Goal: Information Seeking & Learning: Learn about a topic

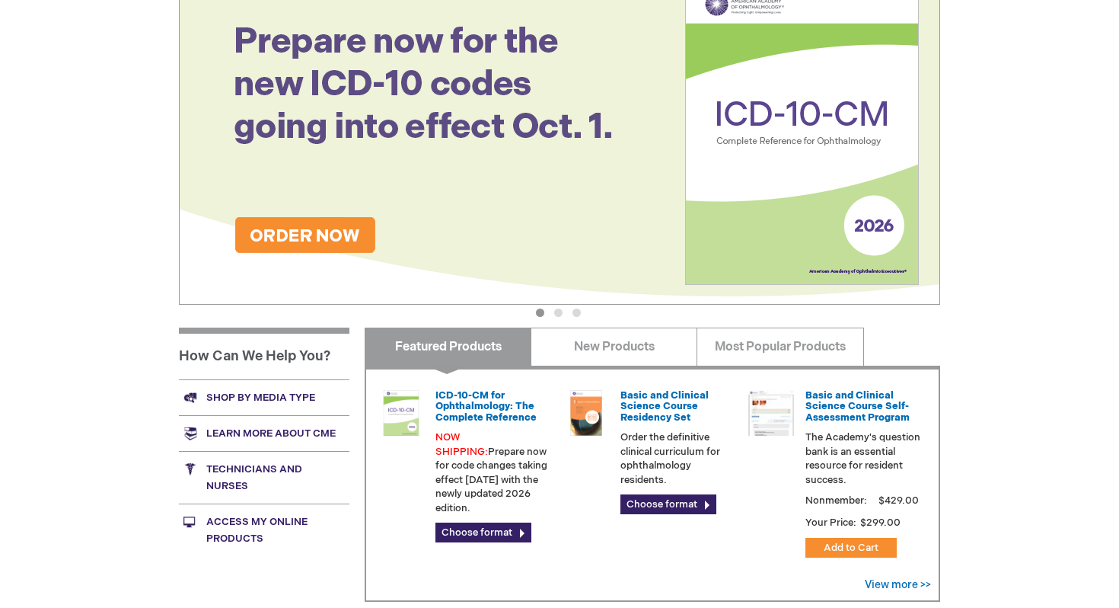
scroll to position [438, 0]
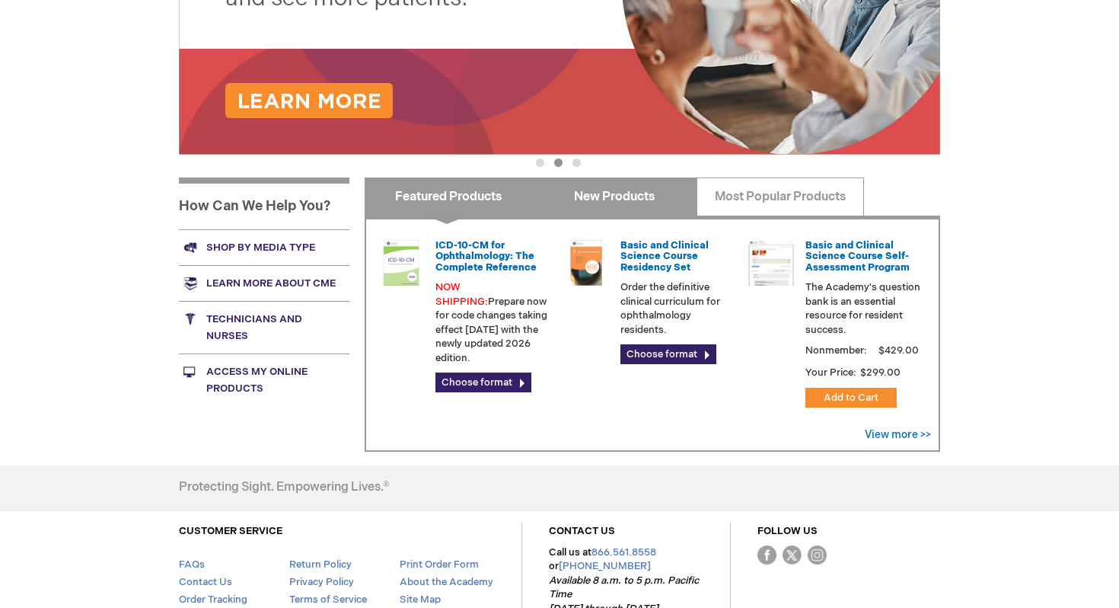
click at [619, 196] on link "New Products" at bounding box center [614, 196] width 167 height 38
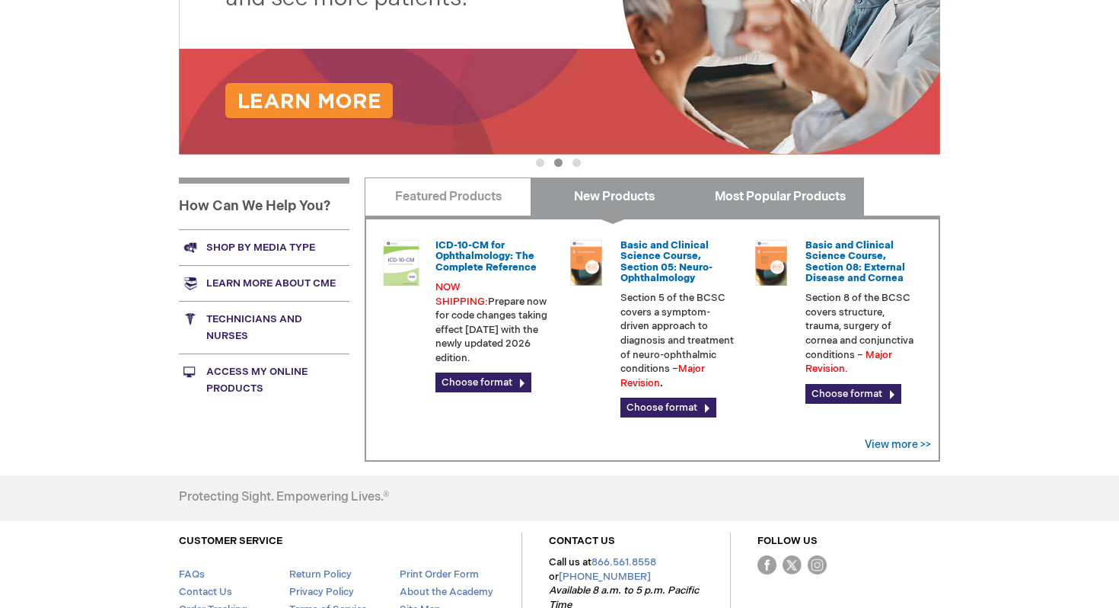
click at [752, 187] on link "Most Popular Products" at bounding box center [780, 196] width 167 height 38
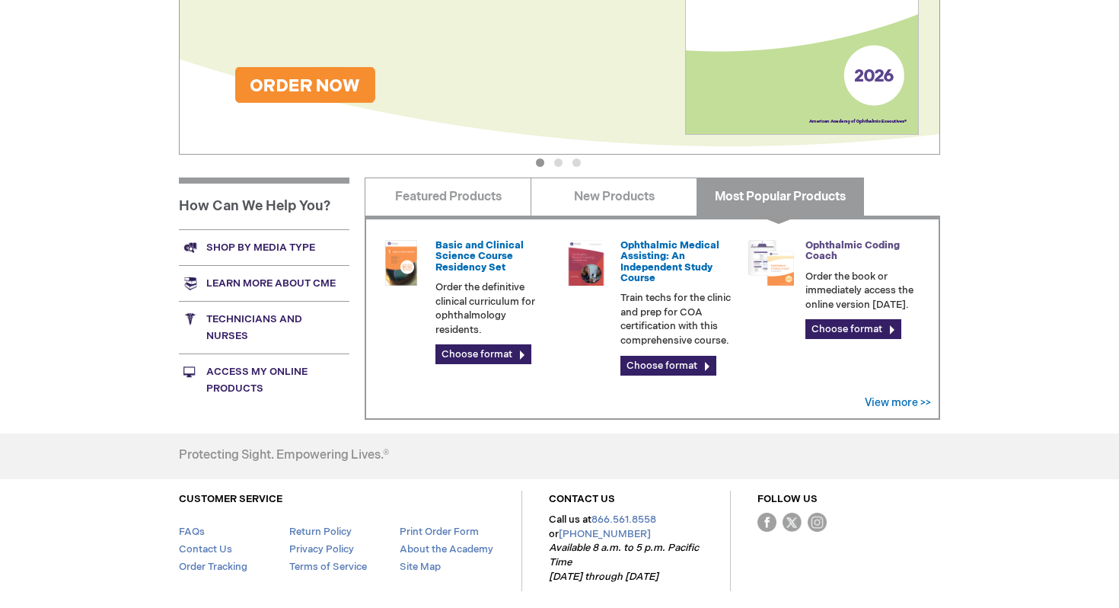
click at [820, 248] on link "Ophthalmic Coding Coach" at bounding box center [853, 250] width 94 height 23
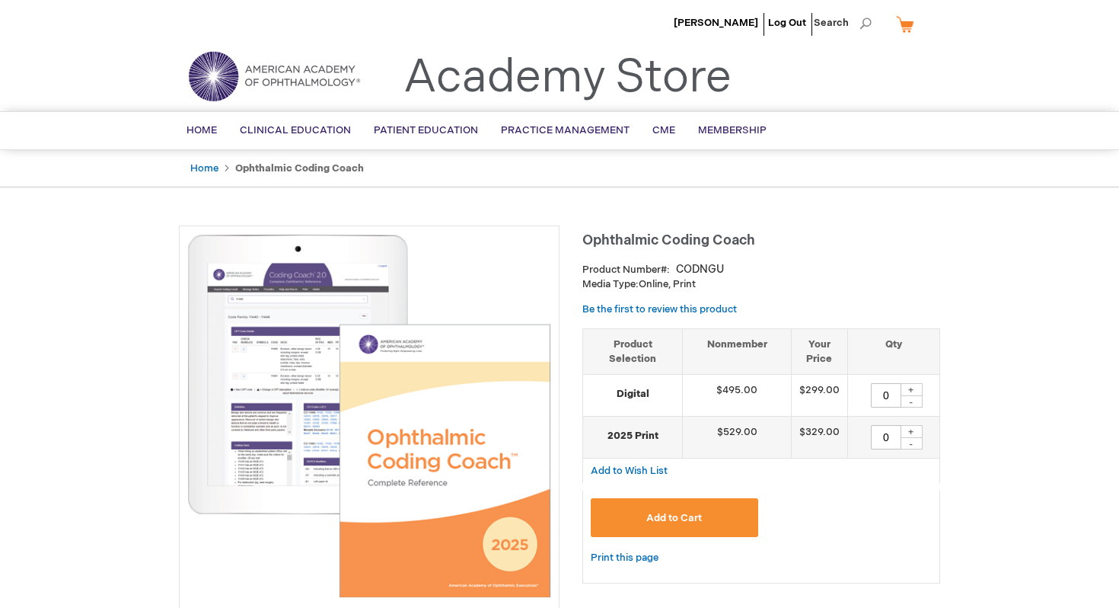
click at [708, 242] on span "Ophthalmic Coding Coach" at bounding box center [669, 240] width 173 height 16
copy div "Ophthalmic Coding Coach"
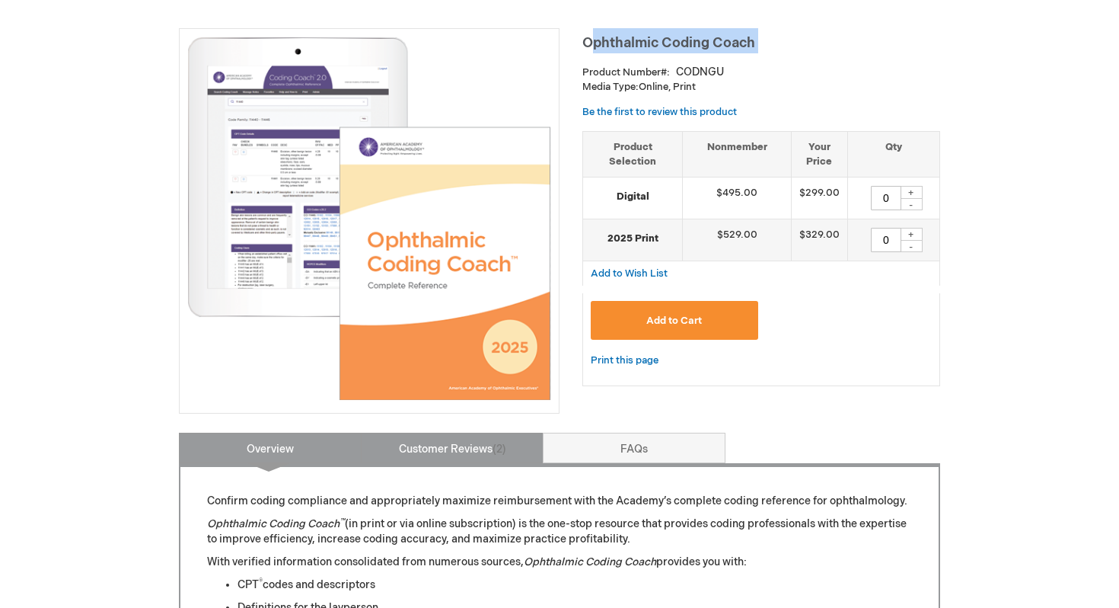
scroll to position [168, 0]
